Goal: Task Accomplishment & Management: Manage account settings

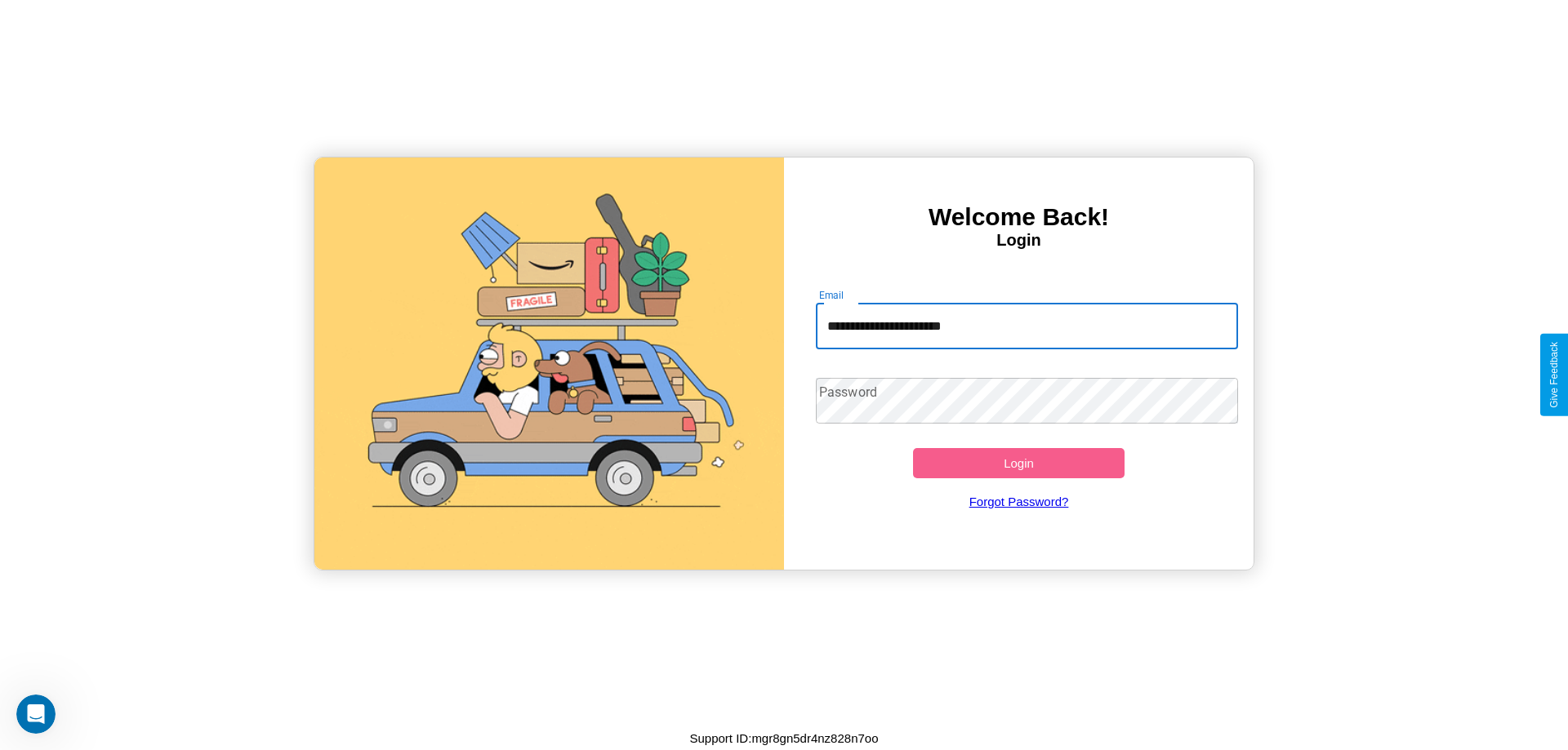
type input "**********"
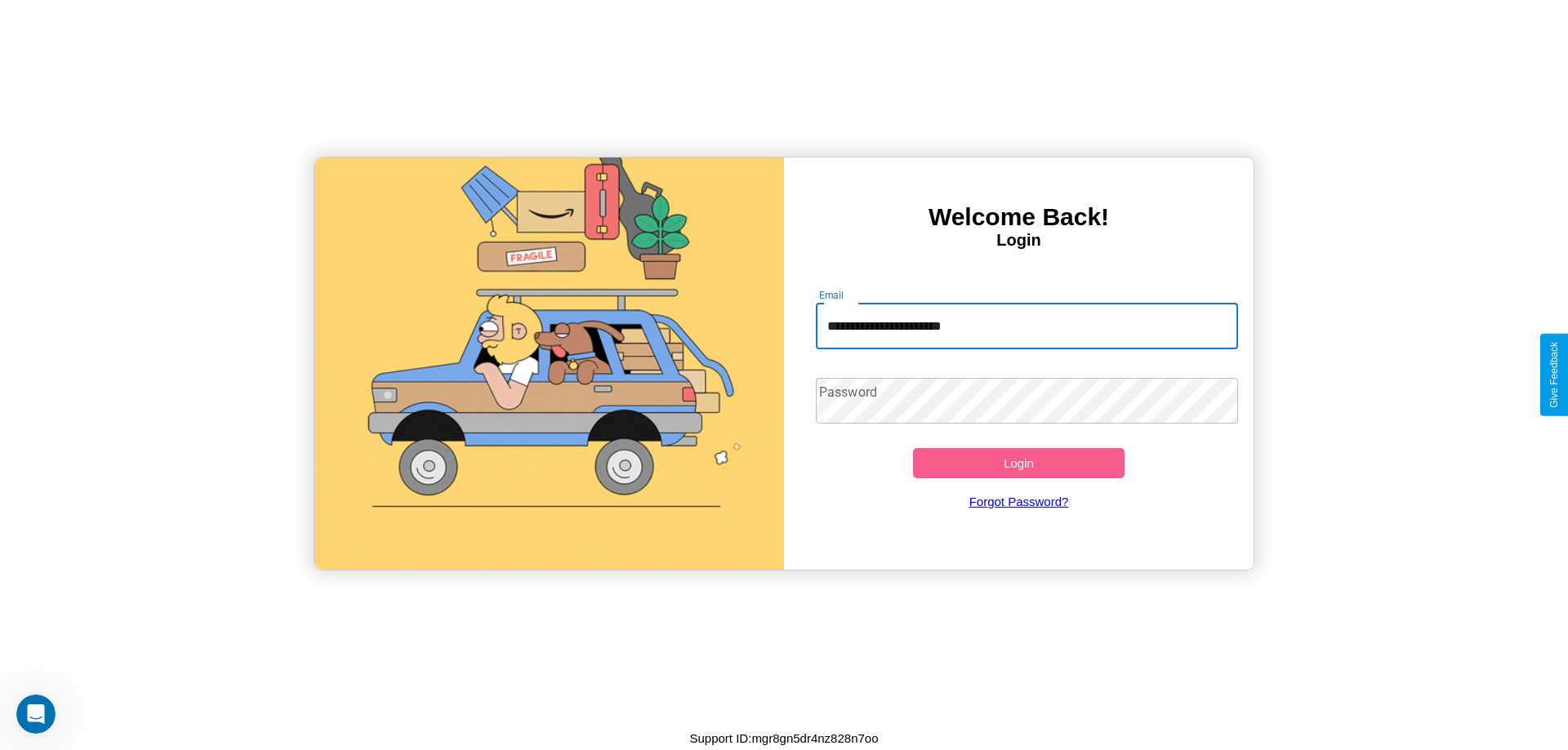
click at [1018, 462] on button "Login" at bounding box center [1019, 462] width 212 height 30
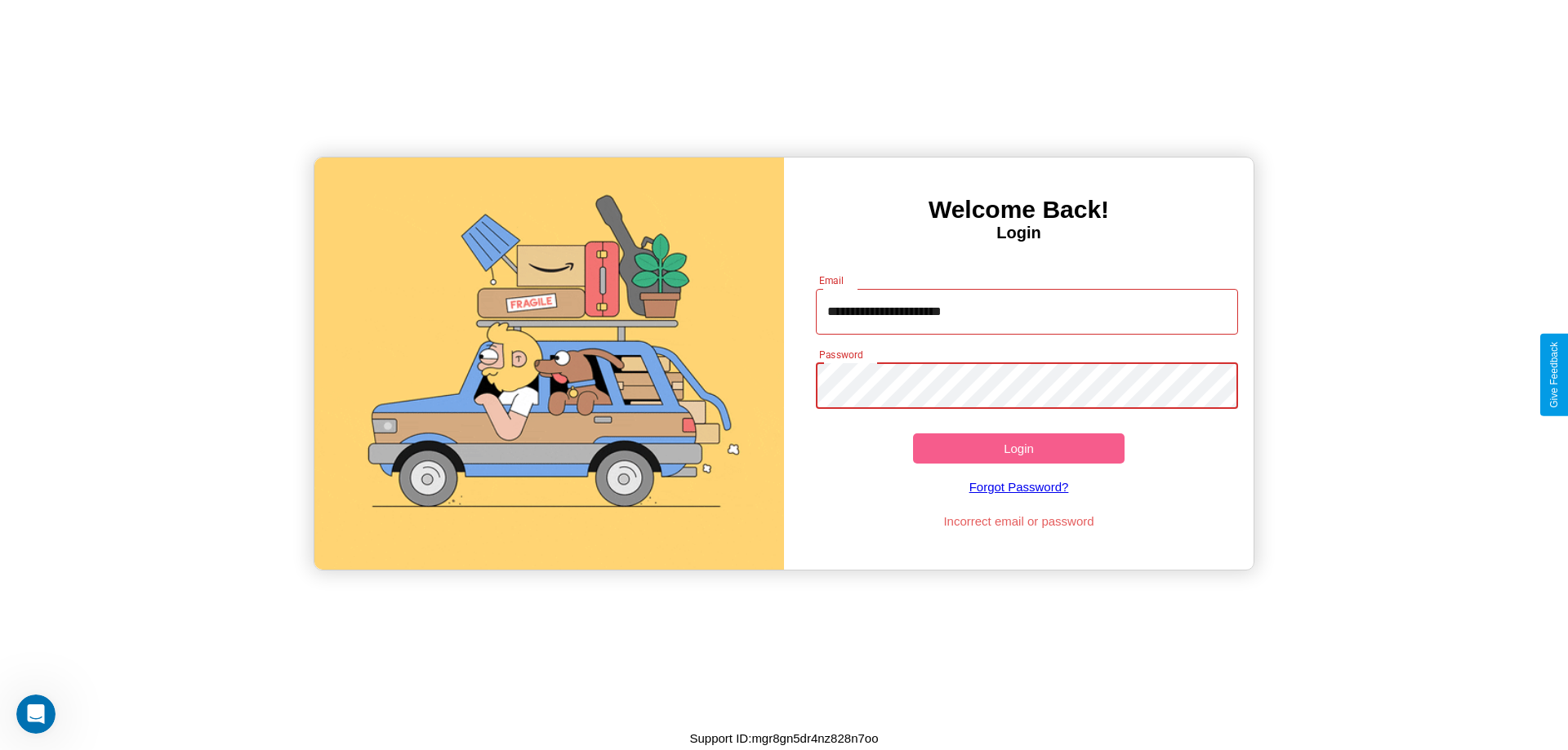
click at [1018, 448] on button "Login" at bounding box center [1019, 448] width 212 height 30
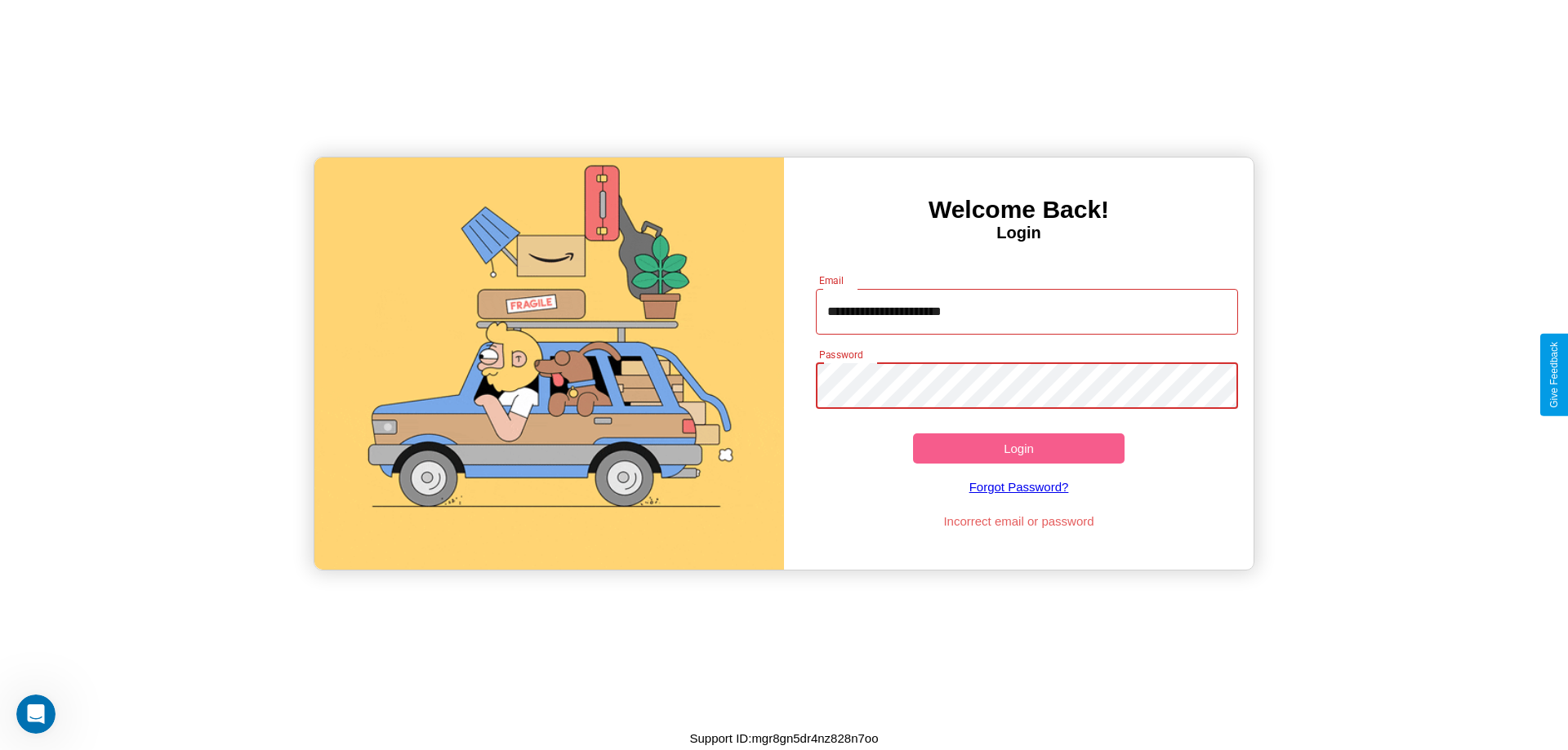
click at [1018, 448] on button "Login" at bounding box center [1019, 448] width 212 height 30
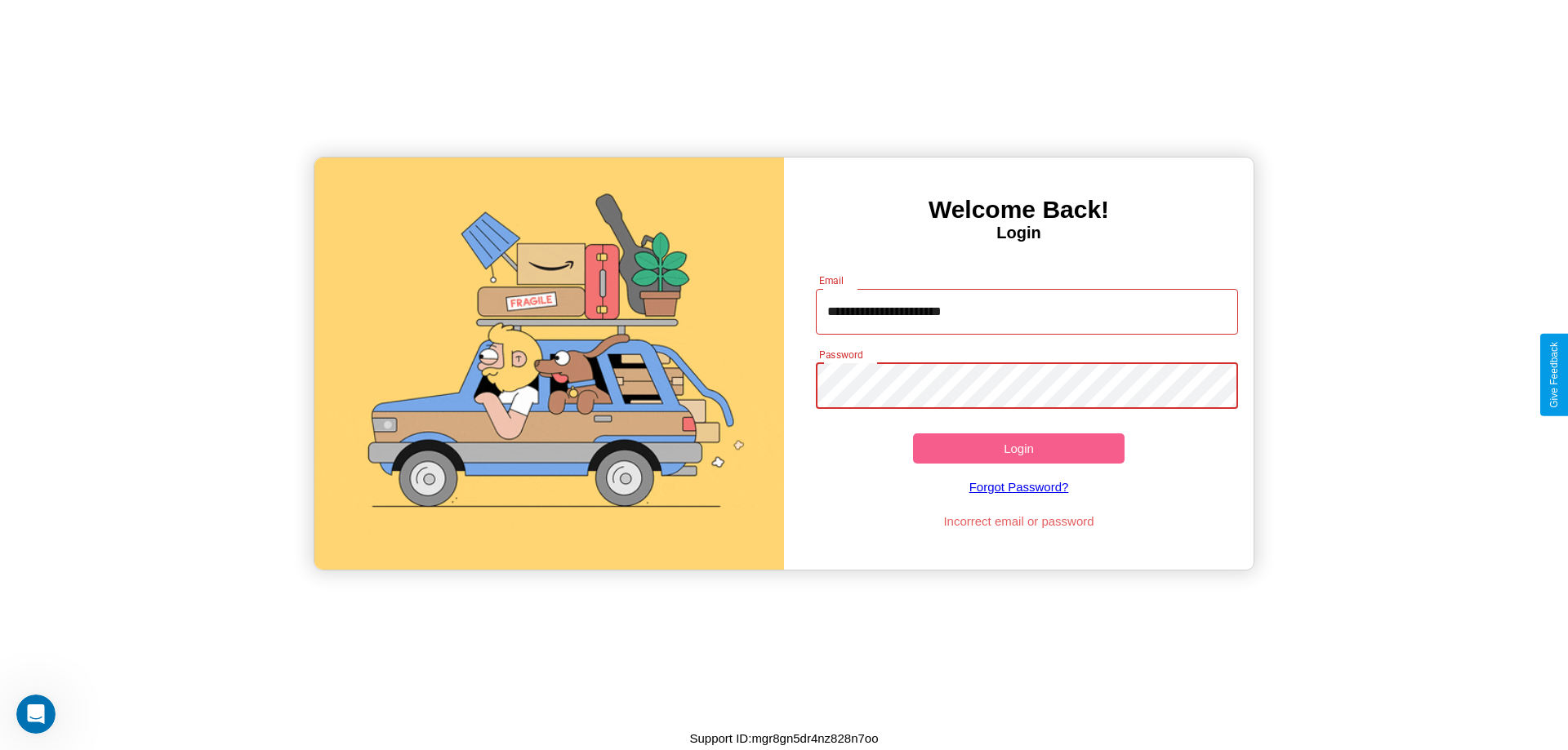
click at [1018, 448] on button "Login" at bounding box center [1019, 448] width 212 height 30
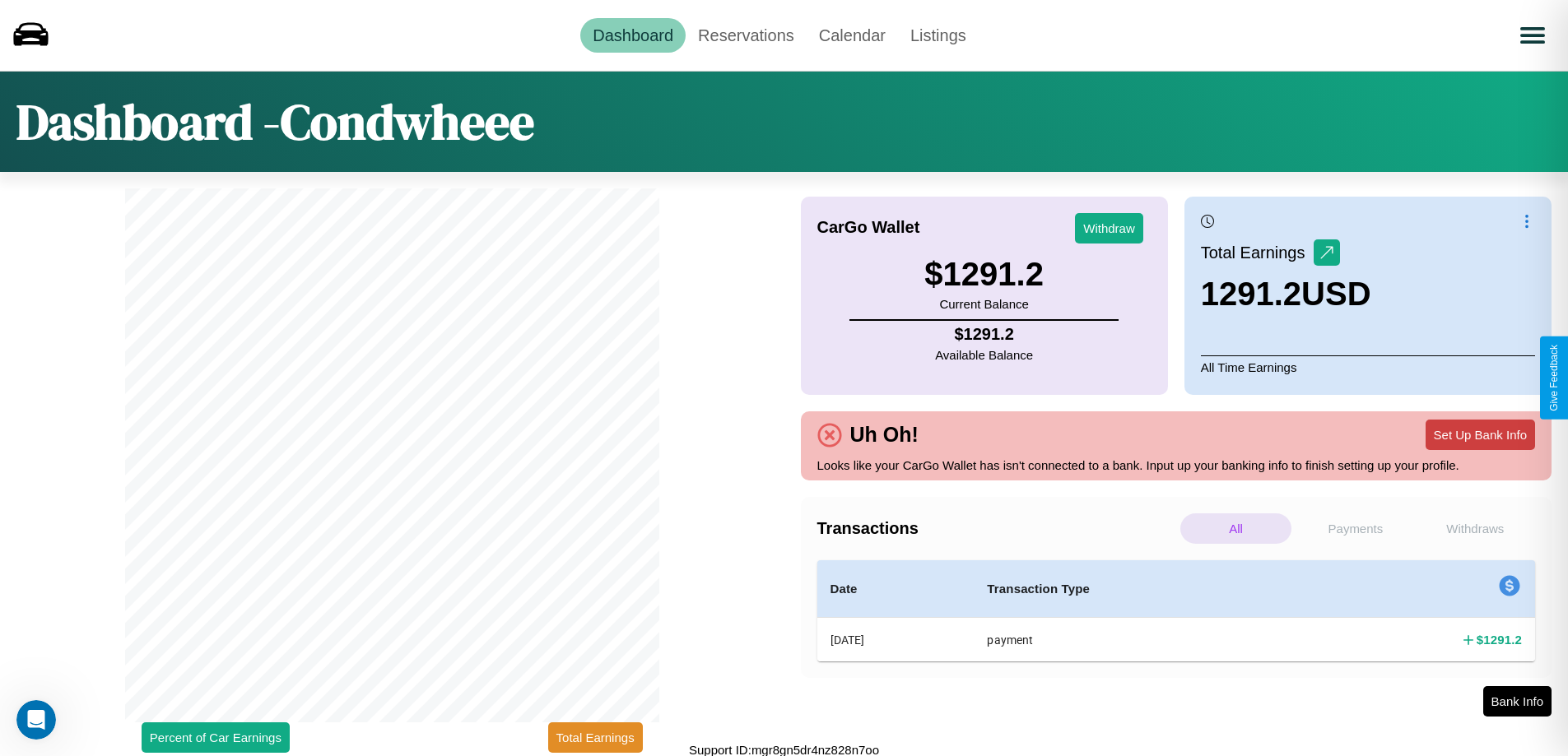
click at [1480, 434] on button "Set Up Bank Info" at bounding box center [1480, 434] width 110 height 30
